Goal: Transaction & Acquisition: Download file/media

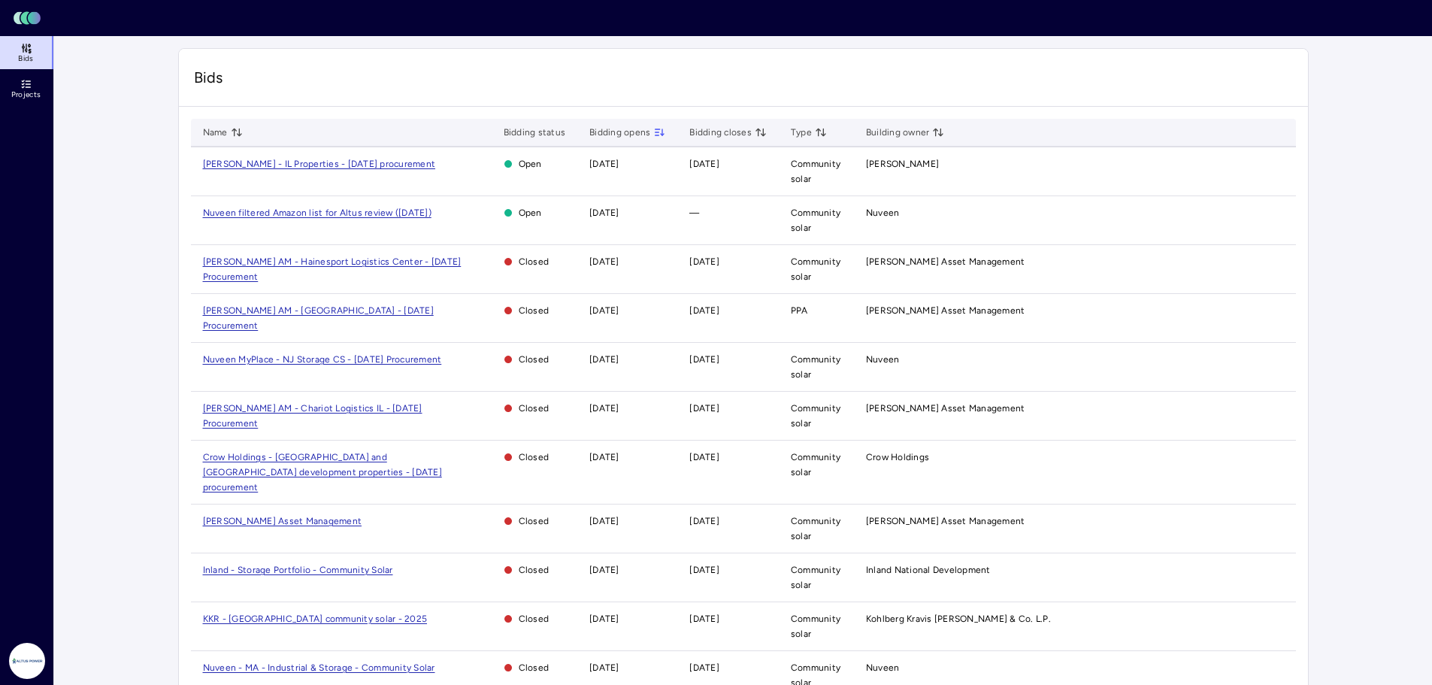
click at [349, 159] on span "[PERSON_NAME] - IL Properties - [DATE] procurement" at bounding box center [319, 164] width 233 height 11
click at [350, 162] on span "[PERSON_NAME] - IL Properties - [DATE] procurement" at bounding box center [319, 164] width 233 height 11
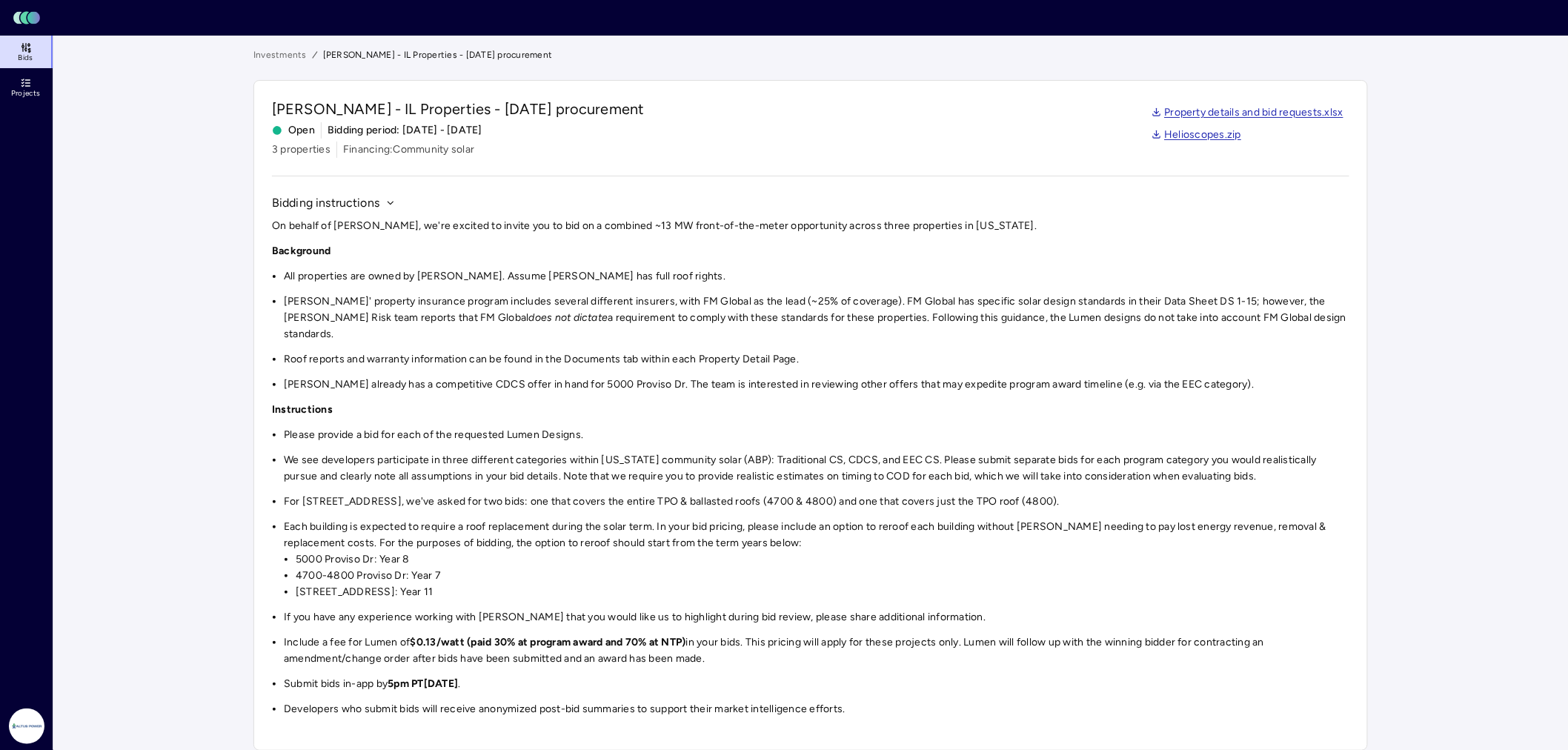
click at [1221, 139] on link "Helioscopes.zip" at bounding box center [1196, 135] width 91 height 17
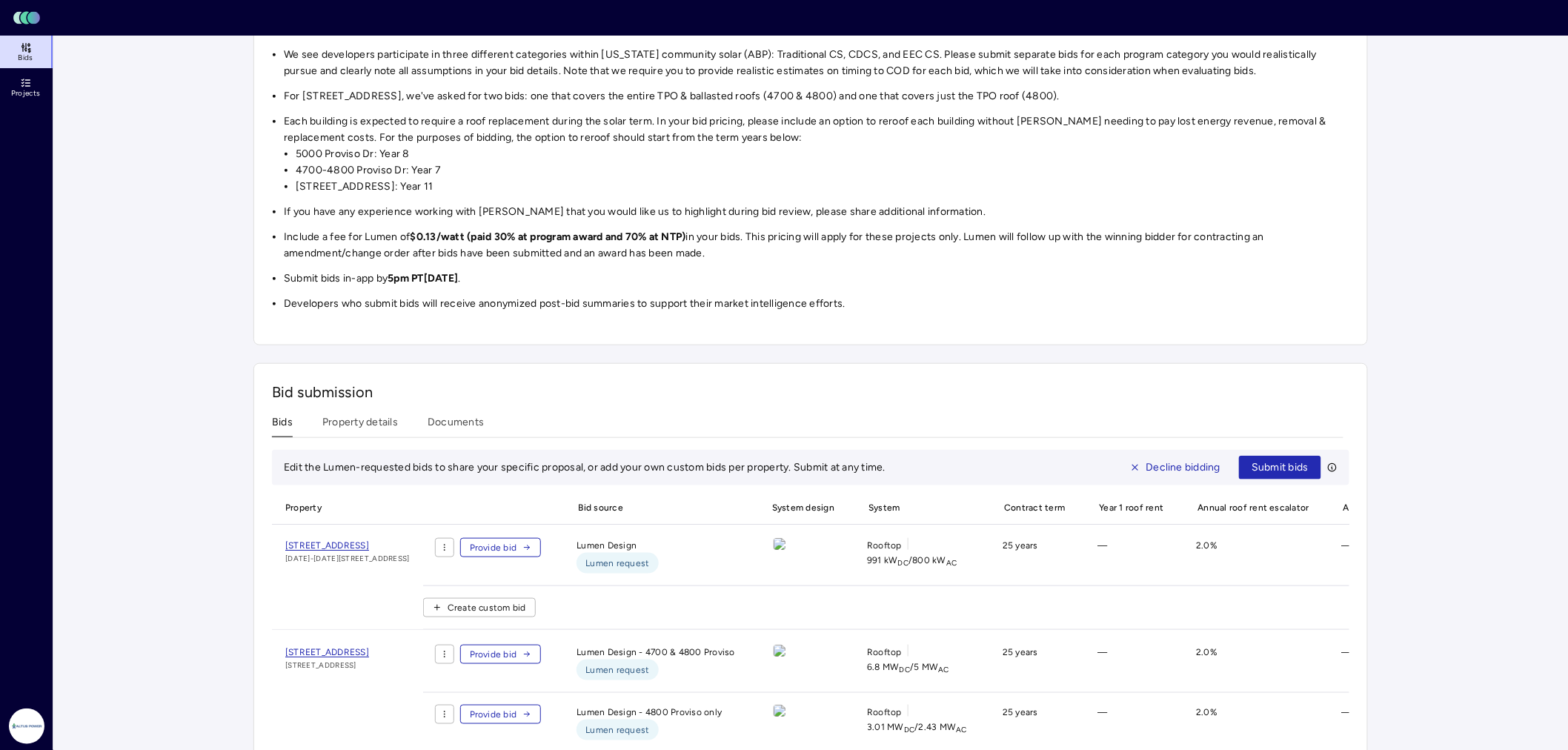
scroll to position [576, 0]
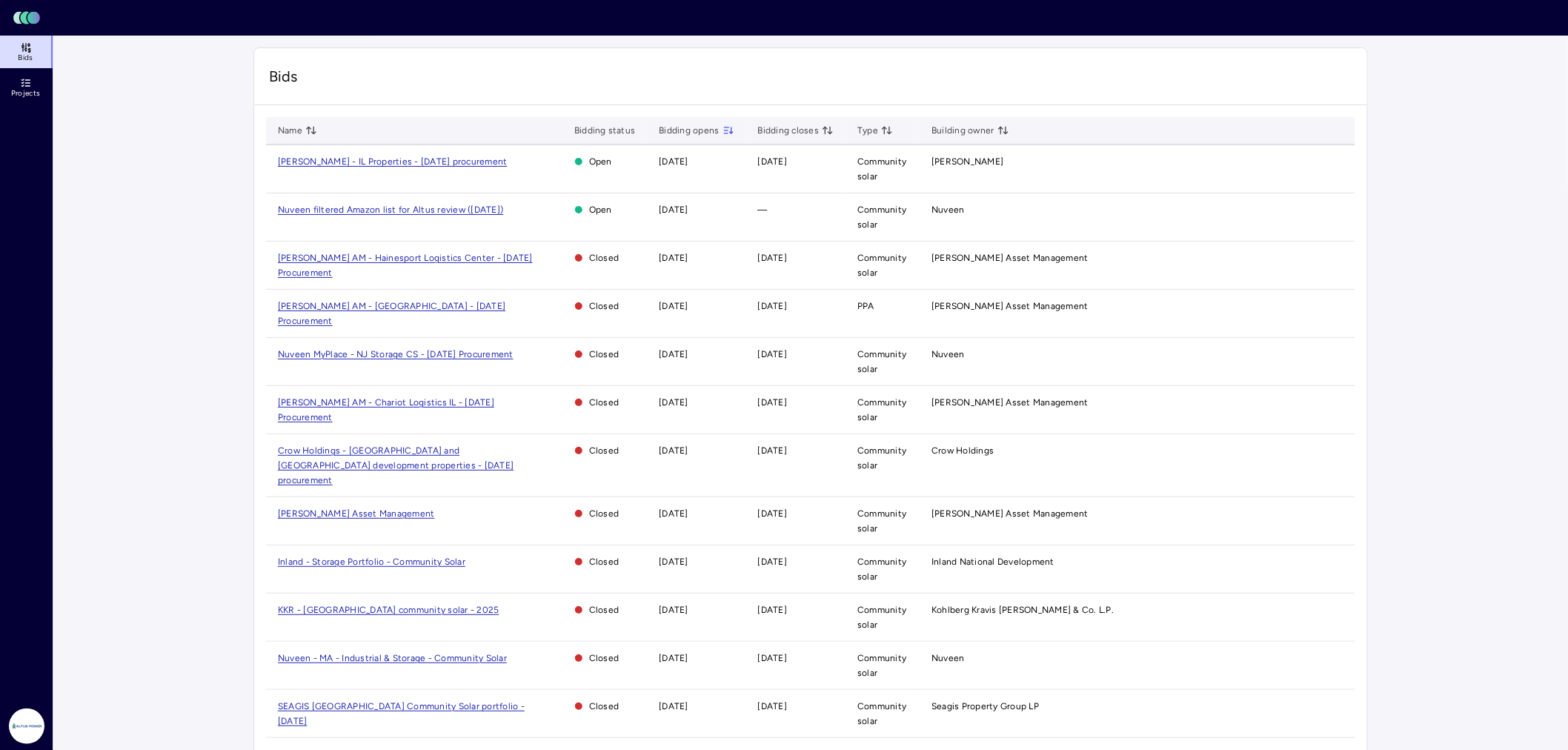
scroll to position [79, 0]
